Goal: Task Accomplishment & Management: Manage account settings

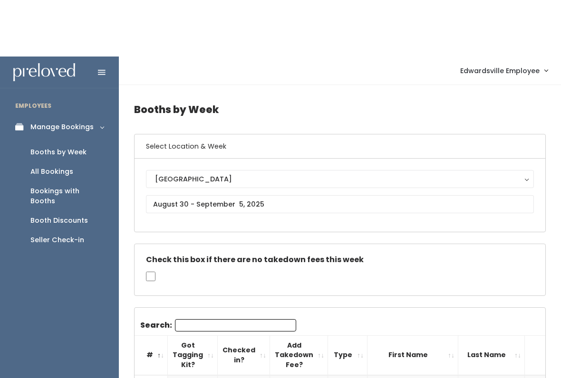
scroll to position [0, 198]
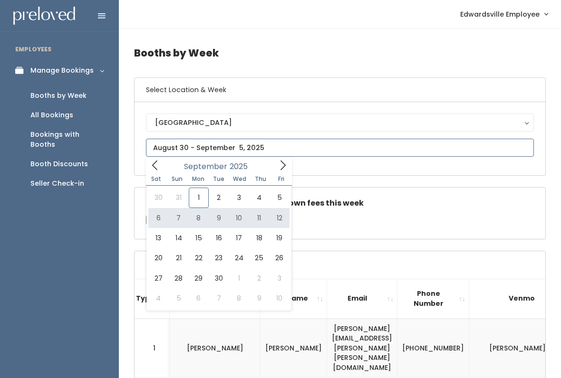
type input "September 6 to September 12"
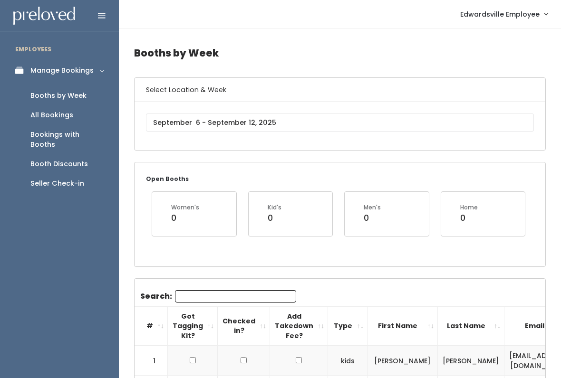
click at [247, 292] on input "Search:" at bounding box center [235, 296] width 121 height 12
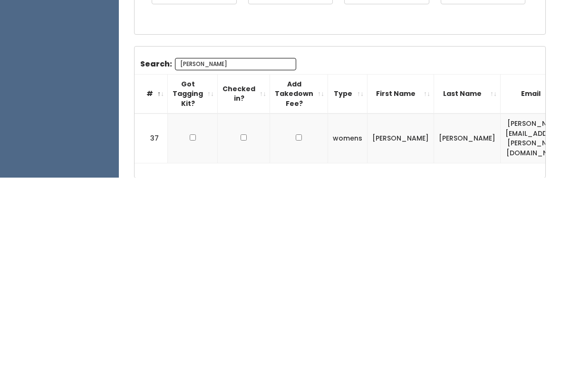
scroll to position [86, 0]
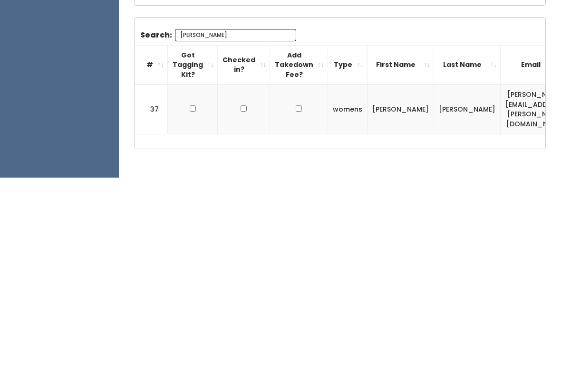
type input "Wendy"
click at [194, 306] on input "checkbox" at bounding box center [193, 309] width 6 height 6
checkbox input "true"
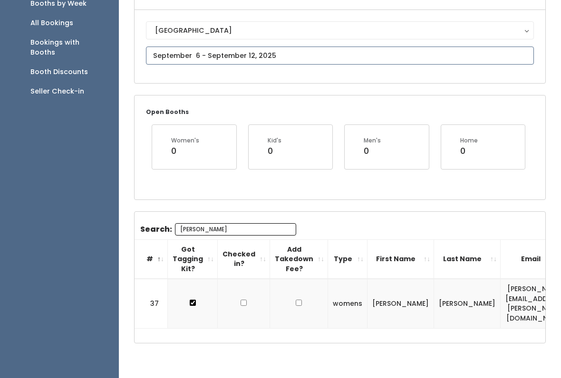
click at [338, 54] on input "text" at bounding box center [340, 56] width 388 height 18
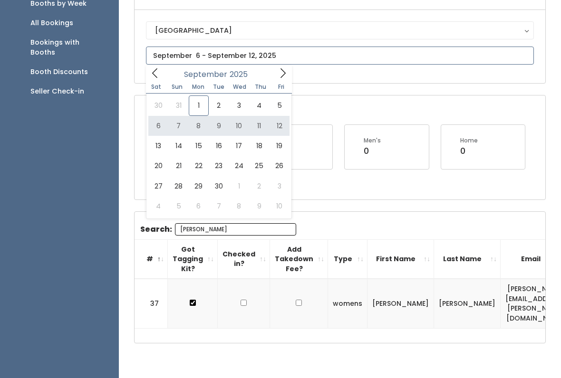
type input "September 6 to September 12"
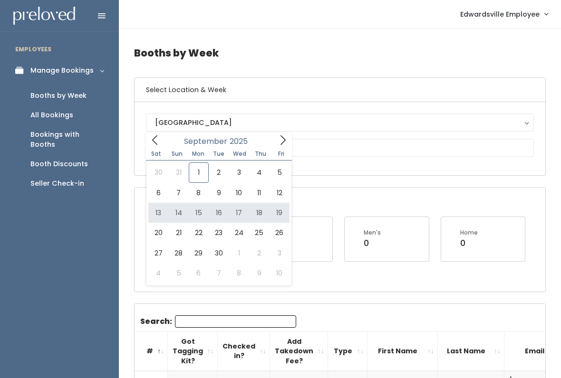
type input "September 13 to September 19"
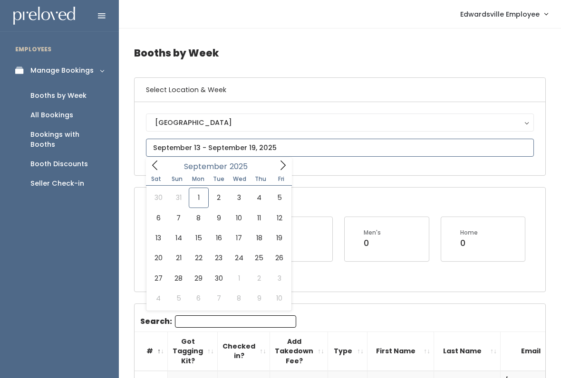
type input "September 20 to September 26"
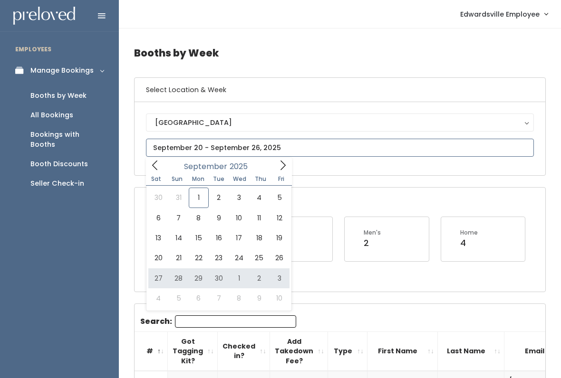
type input "September 27 to October 3"
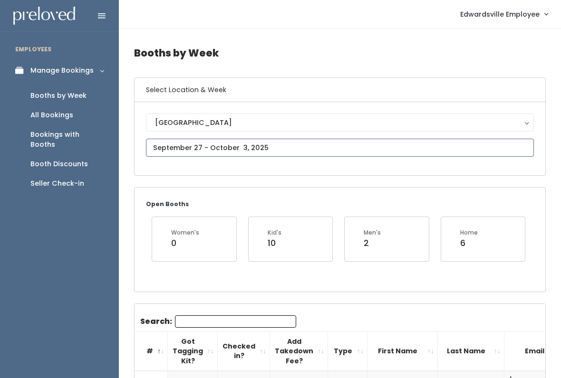
click at [283, 141] on input "text" at bounding box center [340, 148] width 388 height 18
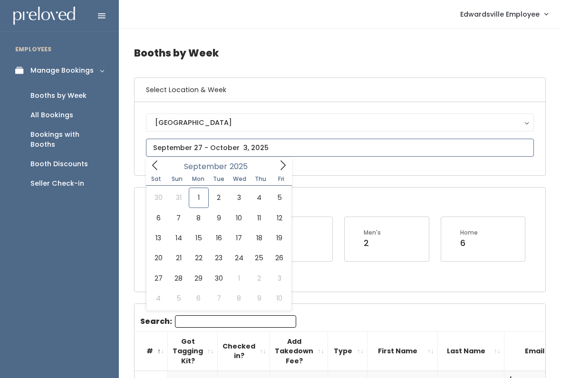
click at [289, 170] on span at bounding box center [283, 165] width 18 height 15
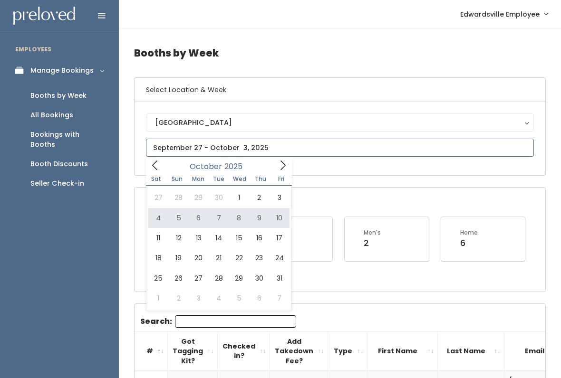
type input "October 4 to October 10"
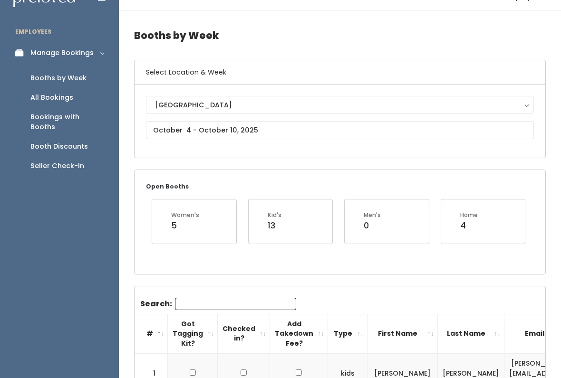
scroll to position [56, 0]
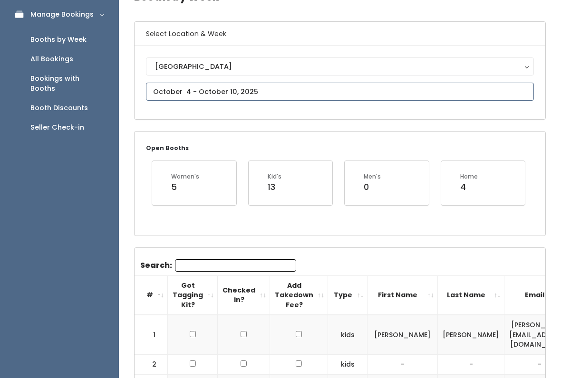
click at [250, 89] on input "text" at bounding box center [340, 92] width 388 height 18
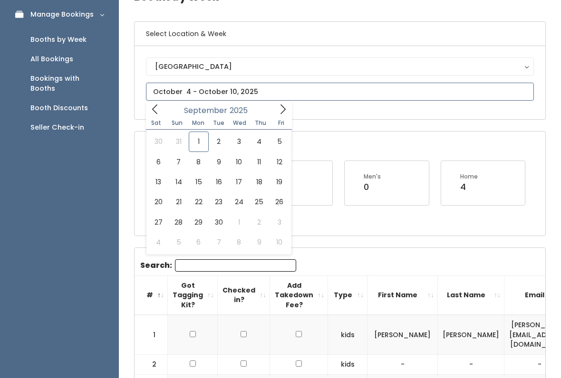
scroll to position [56, 0]
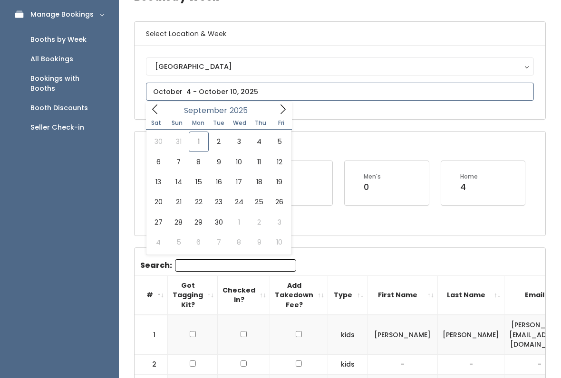
click at [159, 105] on icon at bounding box center [155, 109] width 10 height 10
click at [277, 116] on span at bounding box center [283, 109] width 18 height 15
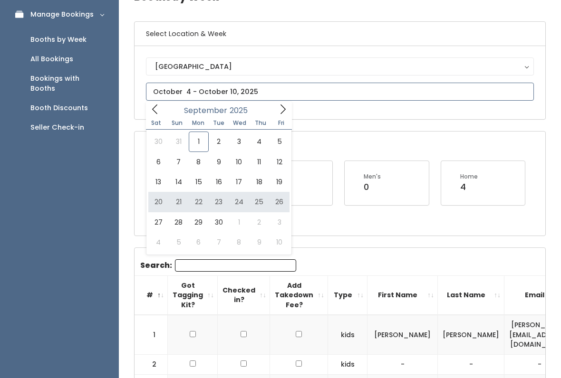
type input "September 20 to September 26"
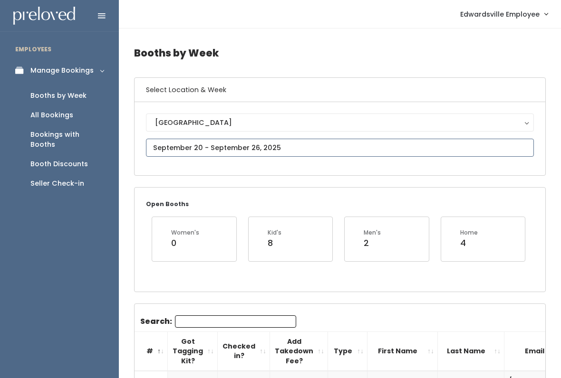
click at [339, 144] on input "text" at bounding box center [340, 148] width 388 height 18
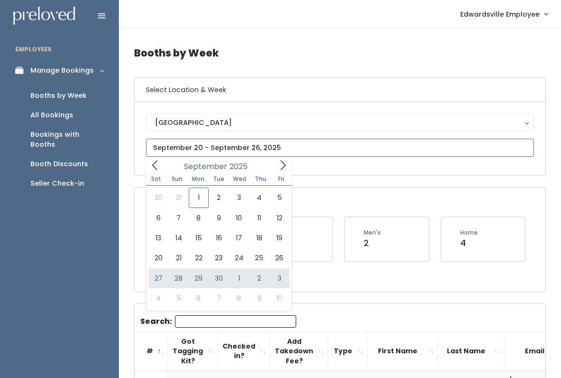
type input "September 27 to October 3"
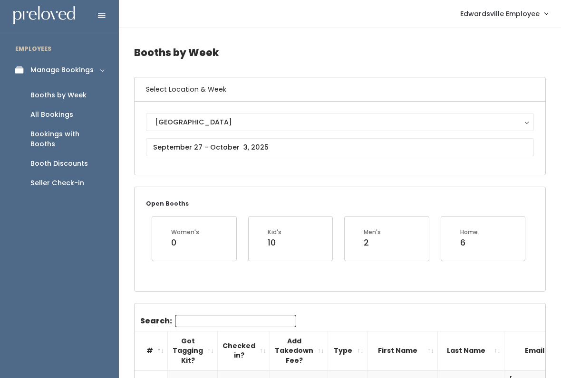
scroll to position [0, 0]
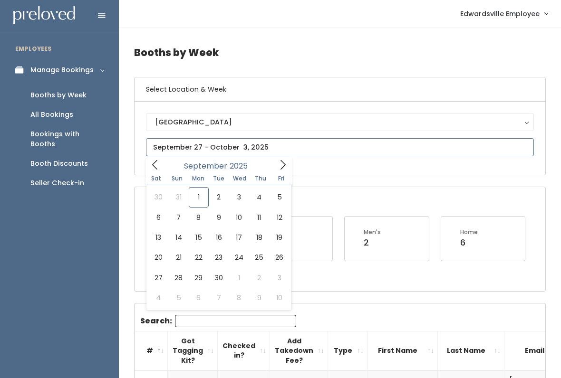
type input "September 20 to September 26"
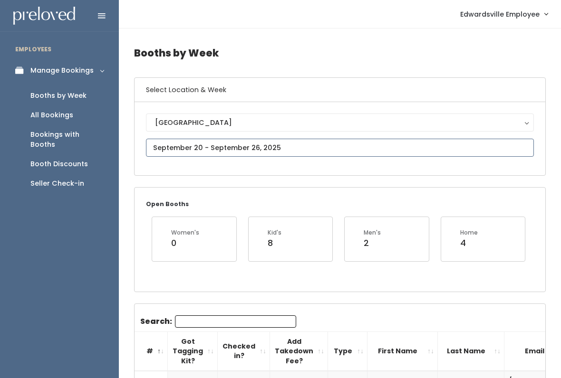
click at [380, 152] on input "text" at bounding box center [340, 148] width 388 height 18
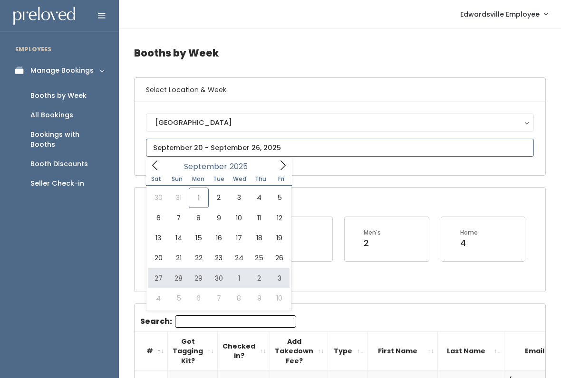
type input "September 27 to October 3"
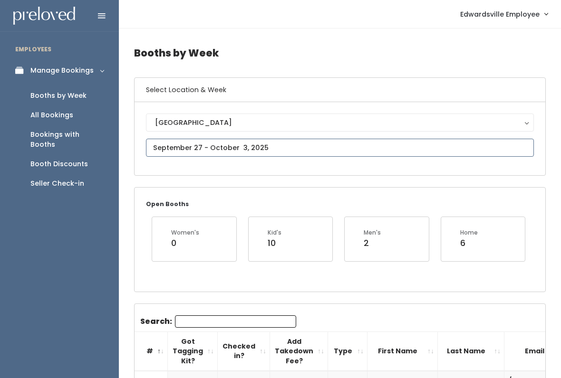
click at [327, 150] on input "text" at bounding box center [340, 148] width 388 height 18
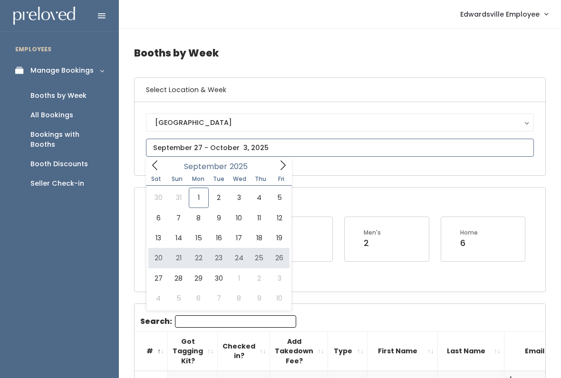
type input "September 20 to September 26"
